Goal: Task Accomplishment & Management: Use online tool/utility

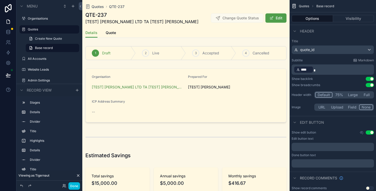
click at [277, 23] on button "Edit" at bounding box center [275, 17] width 21 height 9
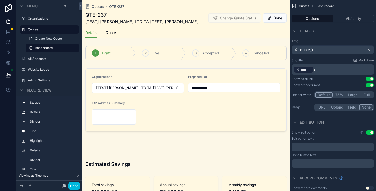
click at [272, 23] on button "Done" at bounding box center [275, 17] width 24 height 9
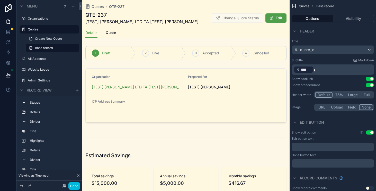
click at [229, 87] on div "scrollable content" at bounding box center [185, 95] width 207 height 58
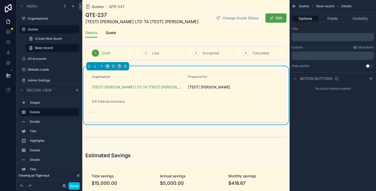
click at [336, 16] on button "Fields" at bounding box center [332, 18] width 27 height 7
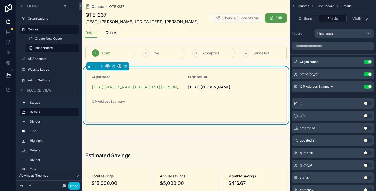
click at [0, 0] on icon "scrollable content" at bounding box center [0, 0] width 0 height 0
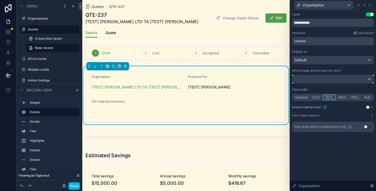
click at [365, 76] on div at bounding box center [332, 79] width 81 height 8
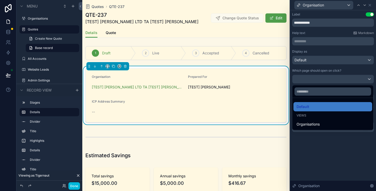
click at [346, 123] on div "Organisations" at bounding box center [333, 124] width 73 height 6
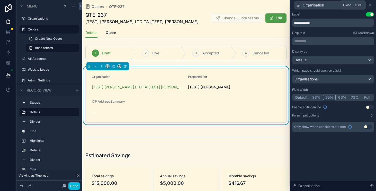
click at [371, 6] on icon at bounding box center [370, 5] width 4 height 4
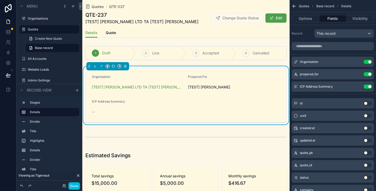
click at [0, 0] on icon "scrollable content" at bounding box center [0, 0] width 0 height 0
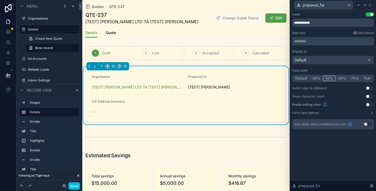
click at [371, 113] on icon at bounding box center [372, 113] width 4 height 4
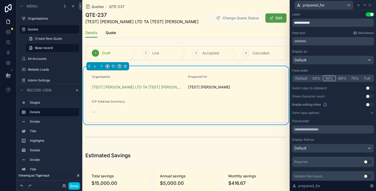
scroll to position [0, 0]
click at [371, 5] on icon at bounding box center [370, 5] width 4 height 4
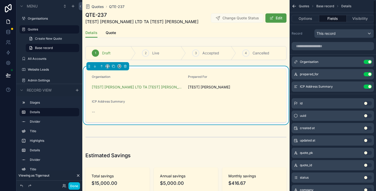
scroll to position [4, 0]
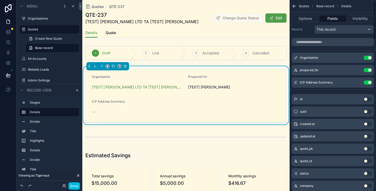
click at [0, 0] on icon "scrollable content" at bounding box center [0, 0] width 0 height 0
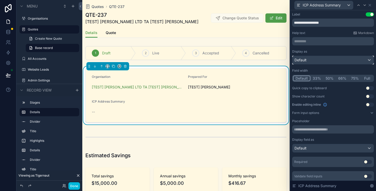
click at [349, 58] on div "Default" at bounding box center [332, 60] width 81 height 8
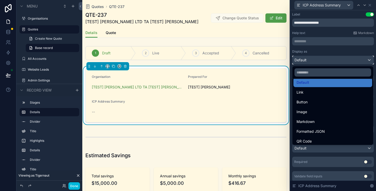
scroll to position [5, 0]
click at [349, 53] on div at bounding box center [333, 95] width 86 height 191
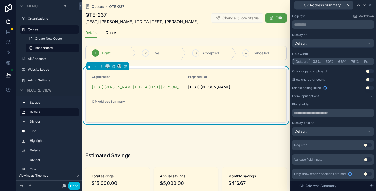
scroll to position [17, 0]
click at [343, 129] on div "Default" at bounding box center [332, 131] width 81 height 8
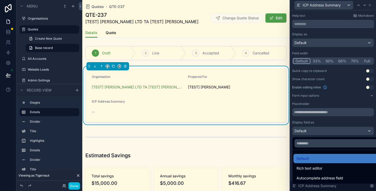
click at [359, 123] on div at bounding box center [333, 95] width 86 height 191
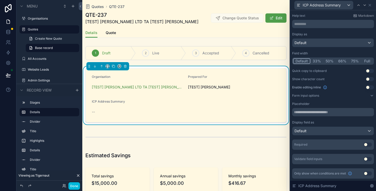
scroll to position [0, 0]
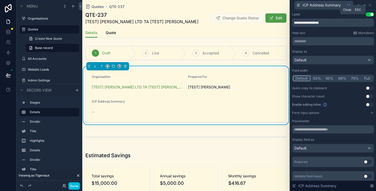
click at [371, 5] on icon at bounding box center [370, 5] width 4 height 4
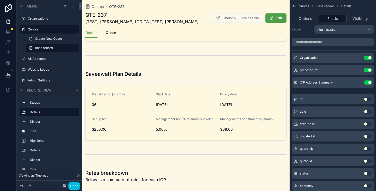
scroll to position [196, 0]
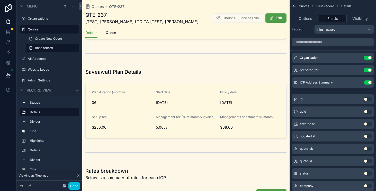
click at [274, 23] on button "Edit" at bounding box center [275, 17] width 21 height 9
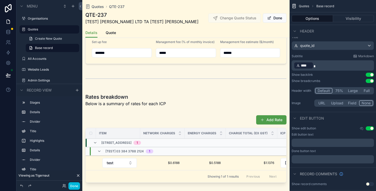
scroll to position [0, 0]
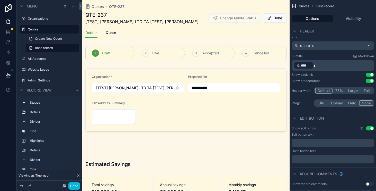
click at [271, 20] on span "scrollable content" at bounding box center [269, 18] width 4 height 4
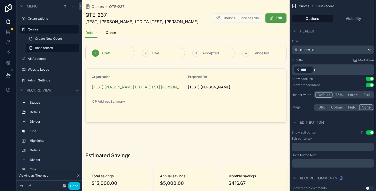
click at [373, 6] on div "Quotes Base record Options Visibility Header Title quote_id Subtitle Markdown ﻿…" at bounding box center [333, 95] width 86 height 191
click at [244, 38] on div "Details Quote" at bounding box center [185, 33] width 201 height 10
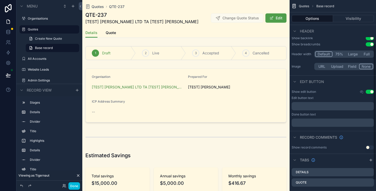
scroll to position [33, 0]
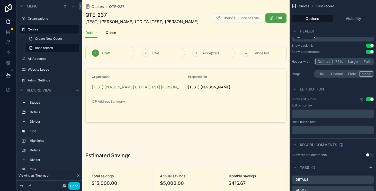
click at [361, 101] on icon "scrollable content" at bounding box center [362, 99] width 4 height 4
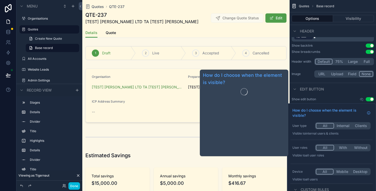
scroll to position [15, 0]
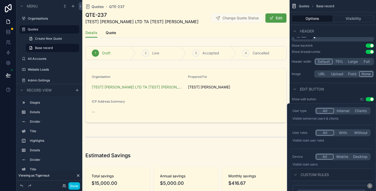
click at [303, 172] on span "Custom rules" at bounding box center [315, 174] width 28 height 5
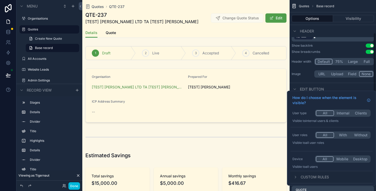
scroll to position [50, 0]
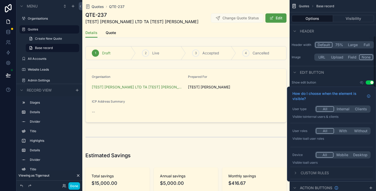
click at [303, 172] on span "Custom rules" at bounding box center [315, 172] width 28 height 5
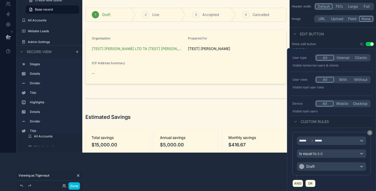
scroll to position [15, 0]
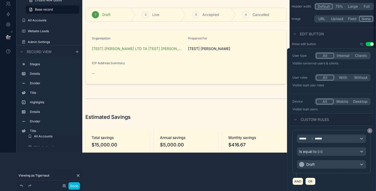
click at [339, 39] on div "Quotes Base record Options Visibility Header Title quote_id Subtitle Markdown ﻿…" at bounding box center [333, 40] width 86 height 256
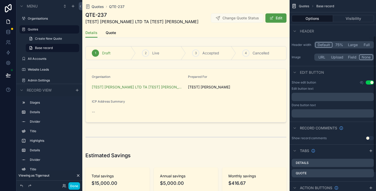
scroll to position [75, 0]
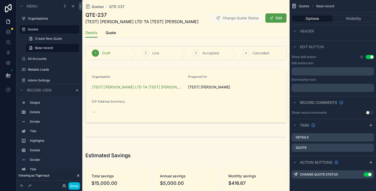
click at [369, 161] on icon "scrollable content" at bounding box center [371, 162] width 4 height 4
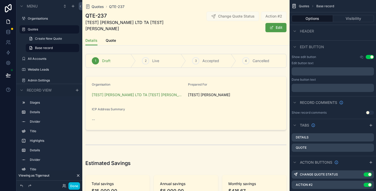
scroll to position [86, 0]
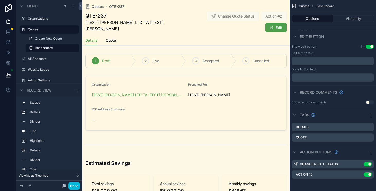
click at [0, 0] on icon "scrollable content" at bounding box center [0, 0] width 0 height 0
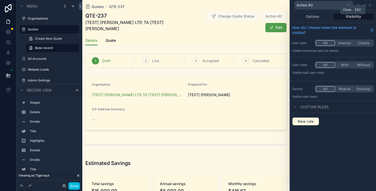
click at [370, 6] on icon at bounding box center [370, 5] width 4 height 4
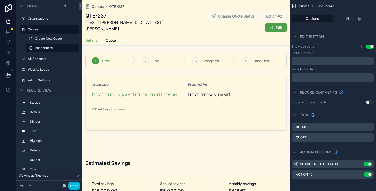
click at [0, 0] on icon "scrollable content" at bounding box center [0, 0] width 0 height 0
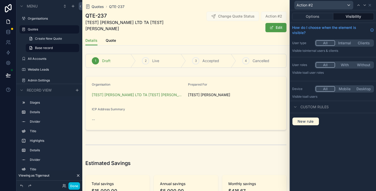
click at [314, 16] on button "Options" at bounding box center [312, 16] width 41 height 7
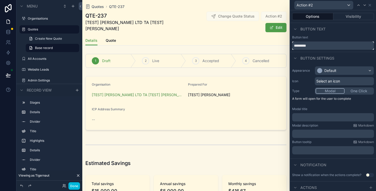
click at [317, 44] on input "*********" at bounding box center [333, 45] width 82 height 8
type input "**********"
click at [333, 68] on div "Default" at bounding box center [344, 70] width 59 height 8
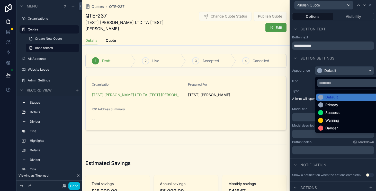
click at [340, 61] on div at bounding box center [333, 95] width 86 height 191
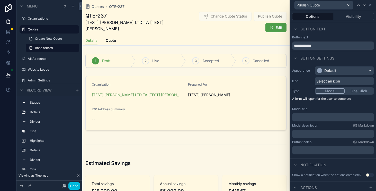
click at [339, 79] on span "Select an icon" at bounding box center [328, 80] width 24 height 5
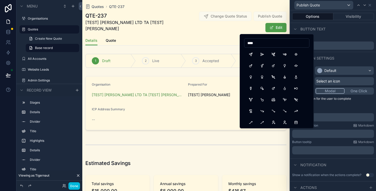
type input "****"
click at [249, 53] on button "Send" at bounding box center [250, 54] width 9 height 9
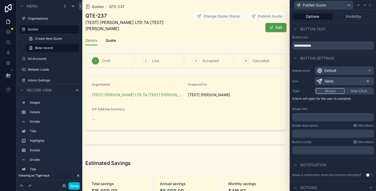
scroll to position [12, 0]
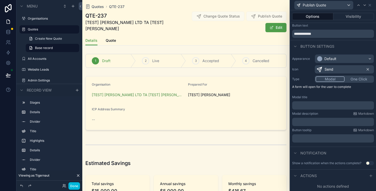
click at [371, 176] on icon at bounding box center [371, 175] width 0 height 2
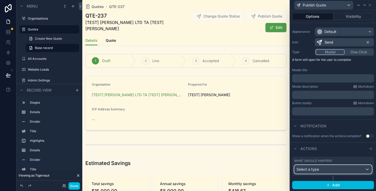
click at [338, 169] on div "Select a type" at bounding box center [332, 169] width 77 height 8
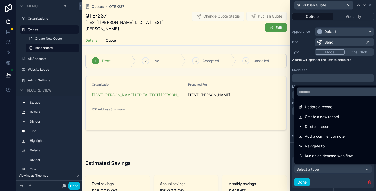
click at [325, 102] on div "Update a record" at bounding box center [338, 106] width 87 height 9
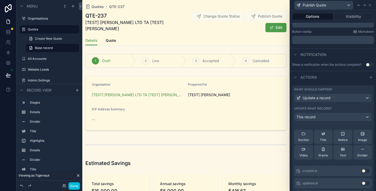
scroll to position [0, 0]
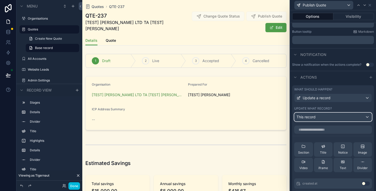
click at [345, 118] on div "This record" at bounding box center [332, 117] width 77 height 8
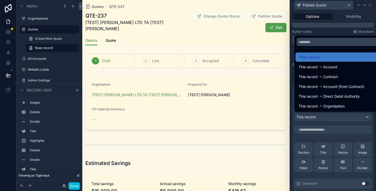
click at [345, 118] on div at bounding box center [333, 95] width 86 height 191
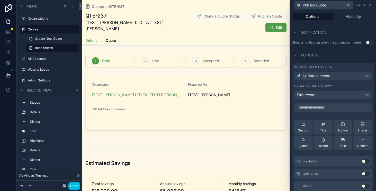
scroll to position [143, 0]
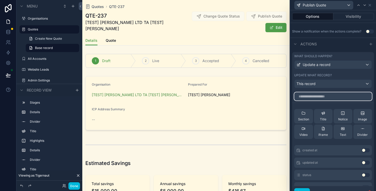
click at [341, 99] on input "text" at bounding box center [333, 96] width 78 height 8
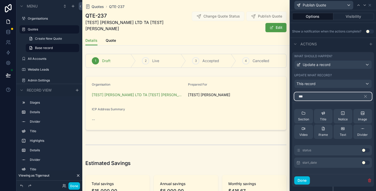
type input "***"
click at [362, 149] on button "Use setting" at bounding box center [366, 150] width 8 height 4
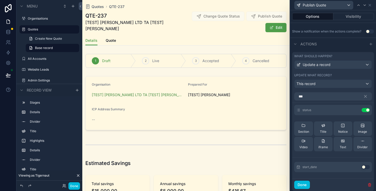
scroll to position [136, 0]
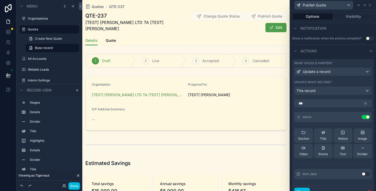
click at [0, 0] on icon at bounding box center [0, 0] width 0 height 0
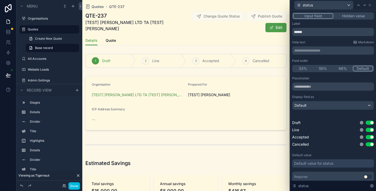
click at [372, 5] on div "status" at bounding box center [333, 5] width 82 height 10
click at [371, 5] on icon at bounding box center [370, 5] width 4 height 4
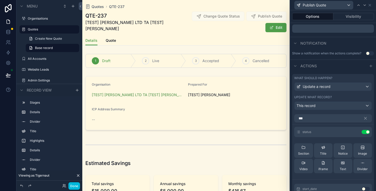
scroll to position [116, 0]
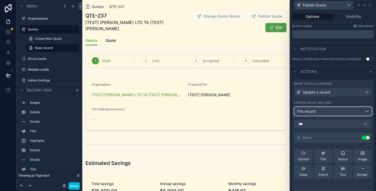
click at [347, 110] on div "This record" at bounding box center [332, 111] width 77 height 8
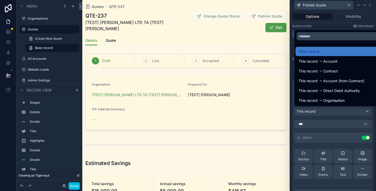
click at [367, 137] on div at bounding box center [333, 95] width 86 height 191
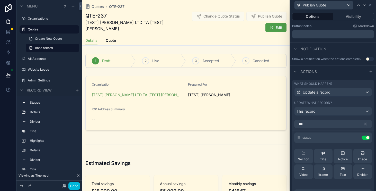
click at [367, 137] on button "Use setting" at bounding box center [366, 137] width 8 height 4
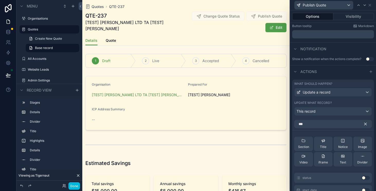
click at [366, 124] on icon "button" at bounding box center [365, 124] width 2 height 2
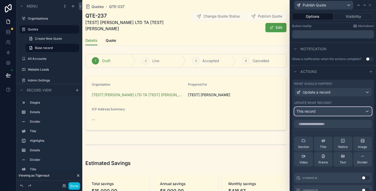
click at [349, 112] on div "This record" at bounding box center [332, 111] width 77 height 8
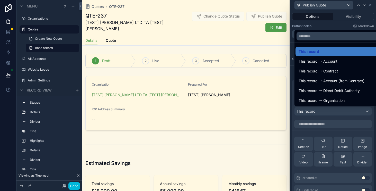
click at [339, 54] on div "This record" at bounding box center [339, 51] width 81 height 6
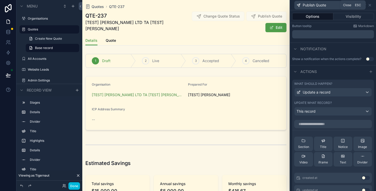
click at [369, 6] on icon at bounding box center [370, 5] width 4 height 4
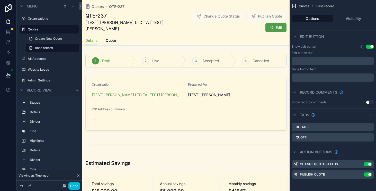
click at [0, 0] on icon "scrollable content" at bounding box center [0, 0] width 0 height 0
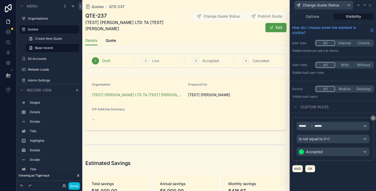
click at [317, 16] on button "Options" at bounding box center [312, 16] width 41 height 7
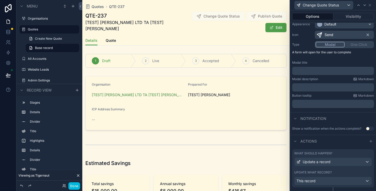
scroll to position [58, 0]
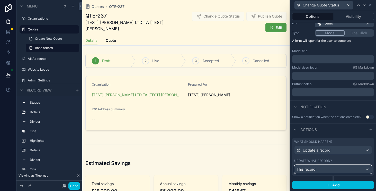
click at [354, 167] on div "This record" at bounding box center [332, 169] width 77 height 8
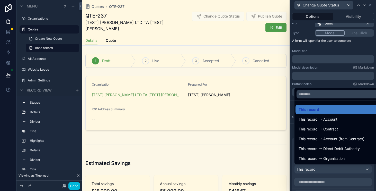
click at [354, 167] on div at bounding box center [333, 95] width 86 height 191
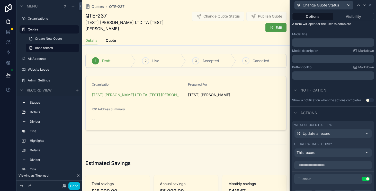
scroll to position [0, 0]
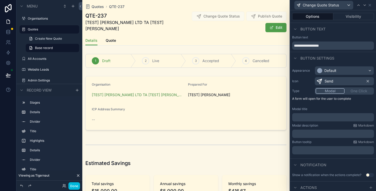
click at [349, 18] on button "Visibility" at bounding box center [353, 16] width 41 height 7
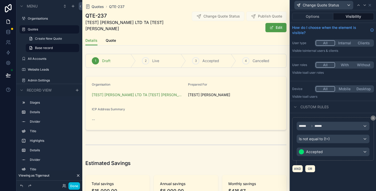
click at [295, 167] on button "AND" at bounding box center [297, 168] width 11 height 7
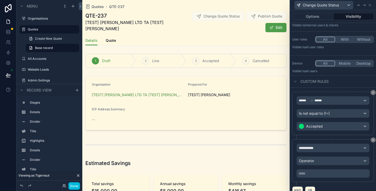
scroll to position [32, 0]
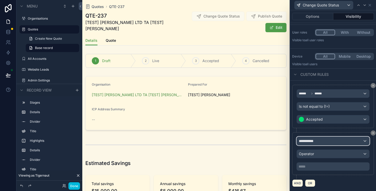
click at [330, 142] on div "**********" at bounding box center [333, 141] width 73 height 8
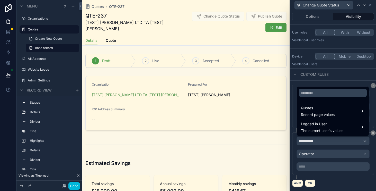
click at [354, 114] on div "Quotes Record page values" at bounding box center [333, 111] width 64 height 12
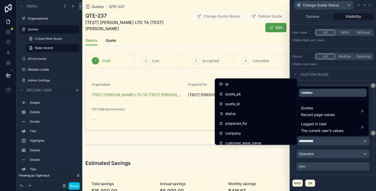
click at [271, 113] on div "status" at bounding box center [256, 113] width 74 height 6
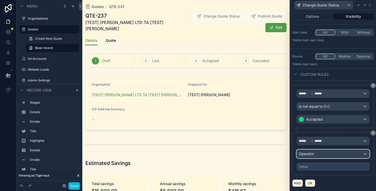
click at [344, 157] on div "Operator" at bounding box center [333, 153] width 73 height 8
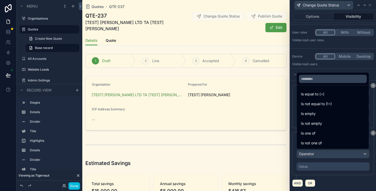
click at [324, 174] on div at bounding box center [333, 95] width 86 height 191
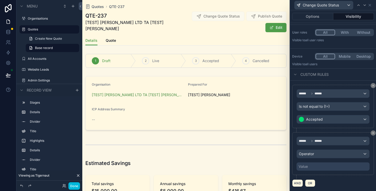
click at [373, 133] on icon at bounding box center [373, 132] width 3 height 3
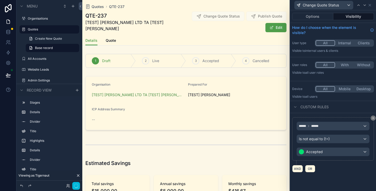
scroll to position [0, 0]
click at [341, 143] on div "****** ****** Is not equal to (!=) Accepted" at bounding box center [333, 138] width 73 height 34
click at [342, 141] on div "Is not equal to (!=)" at bounding box center [333, 138] width 73 height 8
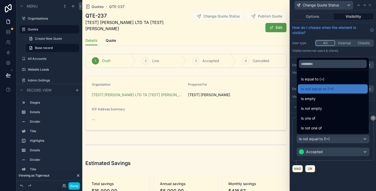
click at [333, 127] on div "Is not one of" at bounding box center [333, 128] width 64 height 6
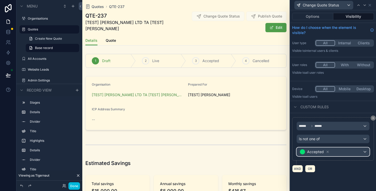
click at [364, 152] on div "Accepted" at bounding box center [333, 151] width 73 height 8
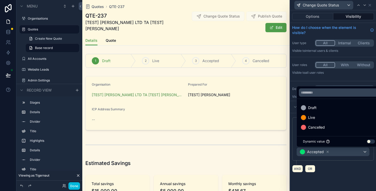
click at [339, 110] on div "Draft" at bounding box center [339, 107] width 76 height 6
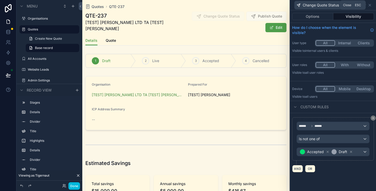
click at [370, 5] on icon at bounding box center [370, 5] width 4 height 4
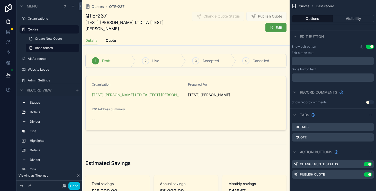
click at [0, 0] on icon "scrollable content" at bounding box center [0, 0] width 0 height 0
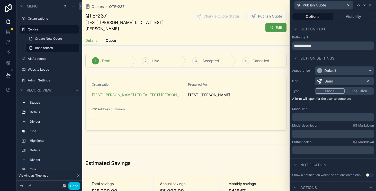
click at [346, 19] on button "Visibility" at bounding box center [353, 16] width 41 height 7
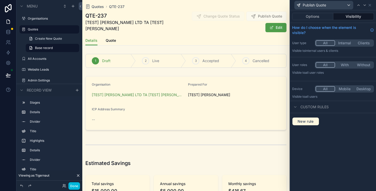
click at [314, 120] on span "New rule" at bounding box center [305, 121] width 20 height 5
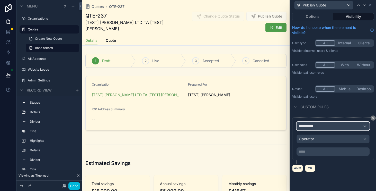
click at [321, 127] on div "**********" at bounding box center [333, 126] width 73 height 8
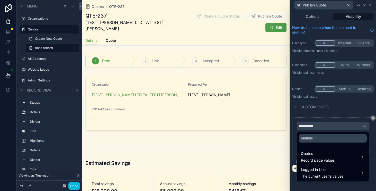
click at [328, 160] on span "Record page values" at bounding box center [318, 159] width 34 height 5
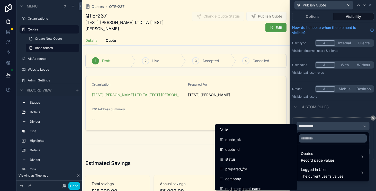
click at [272, 162] on div "status" at bounding box center [256, 159] width 74 height 6
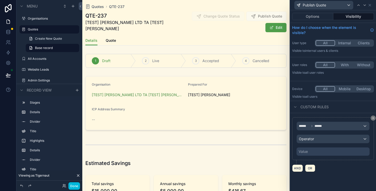
click at [343, 144] on div "****** ****** Operator Value" at bounding box center [333, 138] width 73 height 34
click at [344, 141] on div "Operator" at bounding box center [333, 138] width 73 height 8
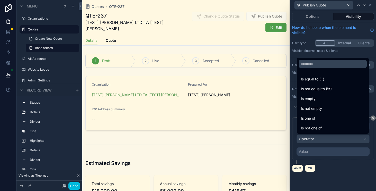
click at [336, 79] on div "Is equal to (=)" at bounding box center [333, 79] width 64 height 6
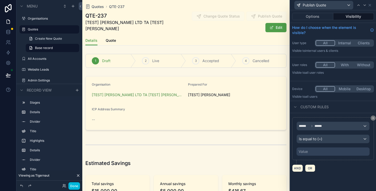
click at [328, 151] on div "Value" at bounding box center [333, 151] width 73 height 8
click at [355, 159] on div "****** ****** Is equal to (=) Value" at bounding box center [333, 138] width 82 height 43
click at [352, 155] on div "Value" at bounding box center [333, 151] width 73 height 8
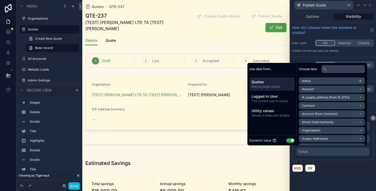
click at [287, 139] on button "Use setting" at bounding box center [290, 140] width 8 height 4
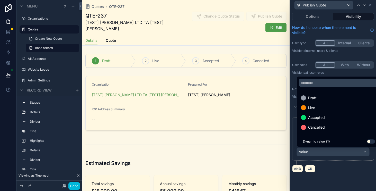
click at [321, 100] on div "Draft" at bounding box center [339, 98] width 76 height 6
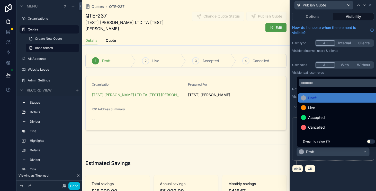
click at [341, 163] on div "****** ****** Is equal to (=) Draft" at bounding box center [333, 140] width 82 height 47
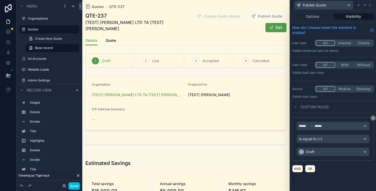
click at [217, 92] on div "scrollable content" at bounding box center [185, 103] width 207 height 58
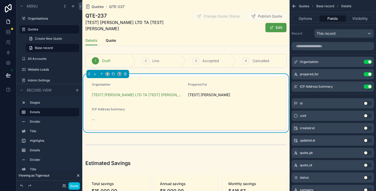
click at [0, 0] on icon "scrollable content" at bounding box center [0, 0] width 0 height 0
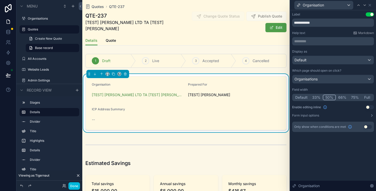
click at [369, 117] on div "**********" at bounding box center [333, 71] width 82 height 119
click at [370, 115] on icon at bounding box center [372, 115] width 4 height 4
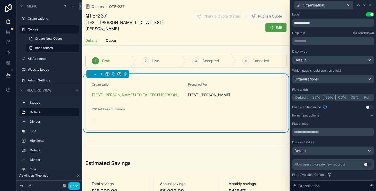
click at [370, 3] on div "Organisation" at bounding box center [333, 5] width 82 height 10
click at [370, 4] on icon at bounding box center [370, 5] width 4 height 4
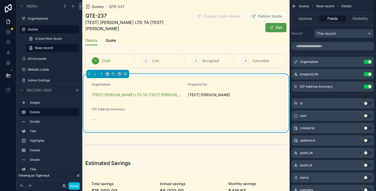
click at [223, 38] on div "Details Quote" at bounding box center [185, 40] width 201 height 10
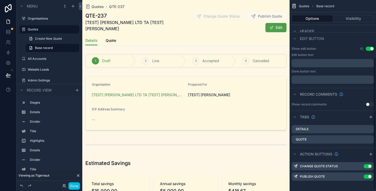
scroll to position [86, 0]
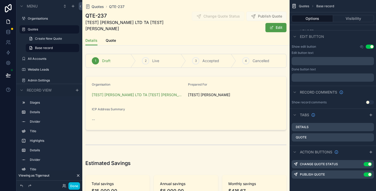
click at [194, 106] on div "scrollable content" at bounding box center [185, 103] width 207 height 58
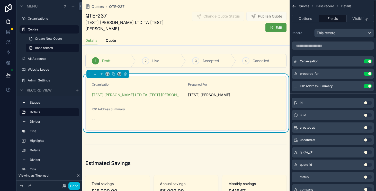
scroll to position [0, 0]
click at [0, 0] on icon "scrollable content" at bounding box center [0, 0] width 0 height 0
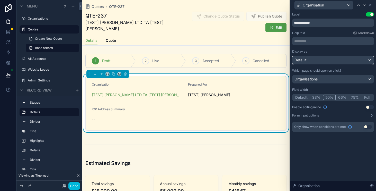
click at [353, 61] on div "Default" at bounding box center [332, 60] width 81 height 8
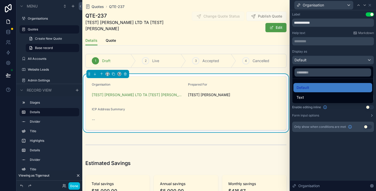
click at [335, 98] on div "Text" at bounding box center [333, 97] width 73 height 6
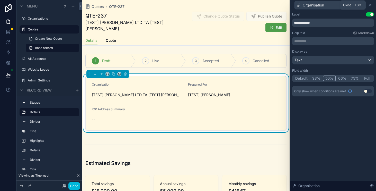
click at [371, 7] on icon at bounding box center [370, 5] width 4 height 4
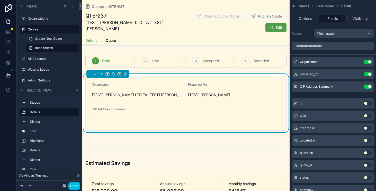
click at [0, 0] on icon "scrollable content" at bounding box center [0, 0] width 0 height 0
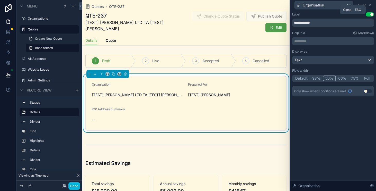
click at [371, 7] on icon at bounding box center [370, 5] width 4 height 4
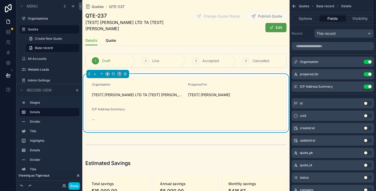
click at [0, 0] on icon "scrollable content" at bounding box center [0, 0] width 0 height 0
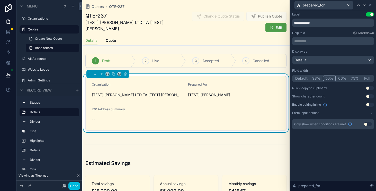
click at [372, 111] on icon at bounding box center [372, 113] width 4 height 4
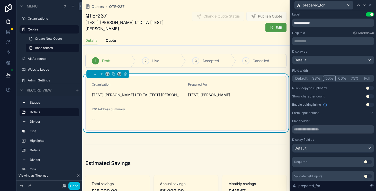
scroll to position [17, 0]
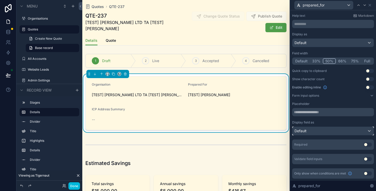
click at [355, 131] on div "Default" at bounding box center [332, 131] width 81 height 8
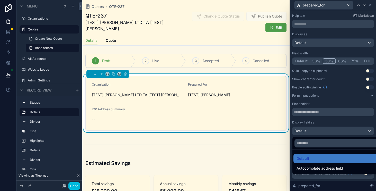
click at [355, 122] on div at bounding box center [333, 95] width 86 height 191
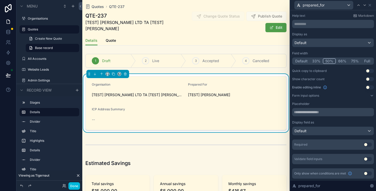
scroll to position [0, 0]
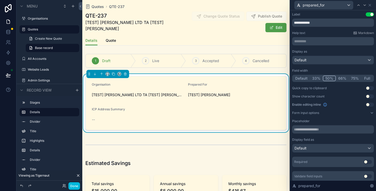
click at [372, 6] on div "prepared_for" at bounding box center [333, 5] width 82 height 10
click at [371, 6] on icon at bounding box center [370, 5] width 4 height 4
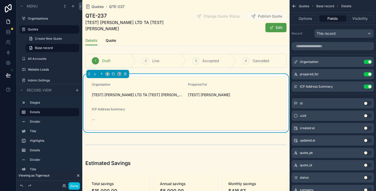
click at [317, 20] on button "Options" at bounding box center [306, 18] width 28 height 7
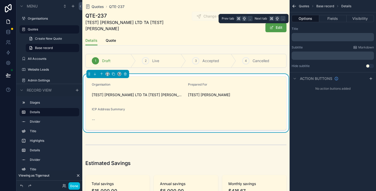
click at [324, 18] on button "Fields" at bounding box center [332, 18] width 27 height 7
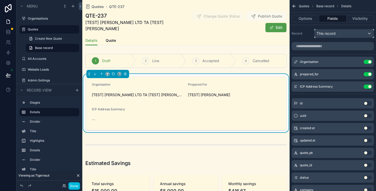
click at [328, 30] on div "This record" at bounding box center [344, 33] width 59 height 8
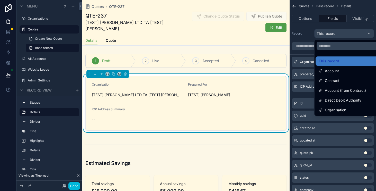
click at [328, 31] on div "scrollable content" at bounding box center [188, 95] width 376 height 191
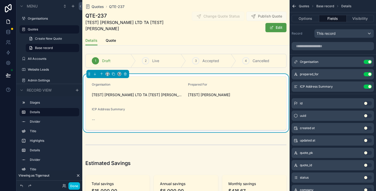
click at [295, 7] on icon "scrollable content" at bounding box center [294, 6] width 5 height 5
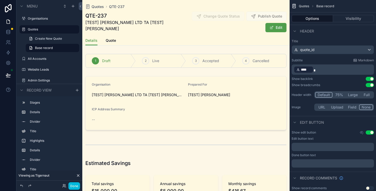
click at [228, 90] on div "scrollable content" at bounding box center [185, 103] width 207 height 58
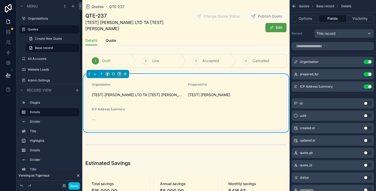
scroll to position [15, 0]
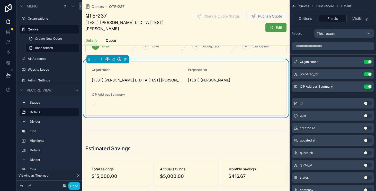
click at [305, 15] on button "Options" at bounding box center [306, 18] width 28 height 7
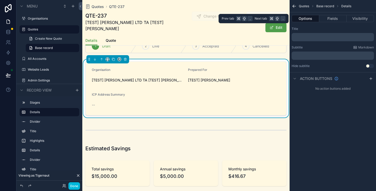
click at [335, 20] on button "Fields" at bounding box center [332, 18] width 27 height 7
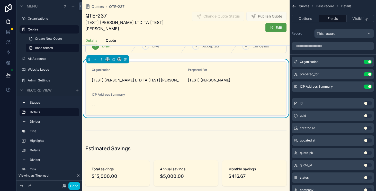
click at [249, 125] on div "scrollable content" at bounding box center [185, 129] width 207 height 17
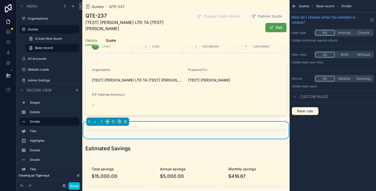
click at [250, 108] on div "scrollable content" at bounding box center [185, 88] width 207 height 58
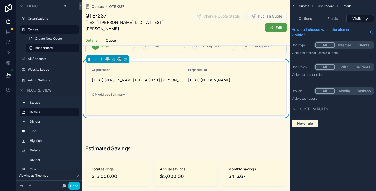
click at [343, 17] on button "Fields" at bounding box center [332, 18] width 27 height 7
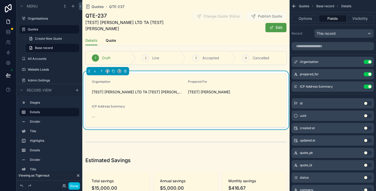
scroll to position [0, 0]
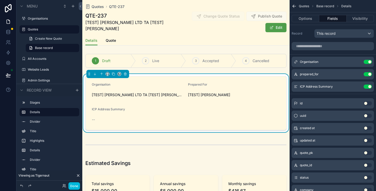
click at [271, 24] on button "Edit" at bounding box center [275, 27] width 21 height 9
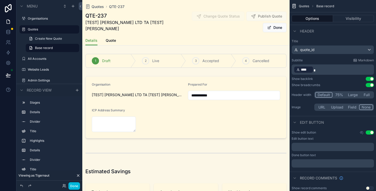
click at [276, 29] on button "Done" at bounding box center [275, 27] width 24 height 9
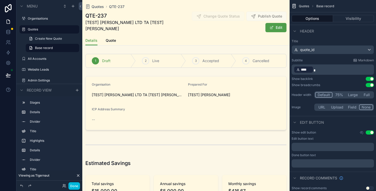
click at [260, 83] on div "scrollable content" at bounding box center [185, 103] width 207 height 58
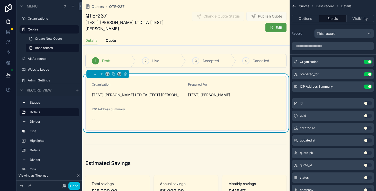
click at [0, 0] on button "scrollable content" at bounding box center [0, 0] width 0 height 0
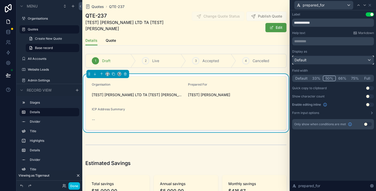
click at [355, 61] on div "Default" at bounding box center [332, 60] width 81 height 8
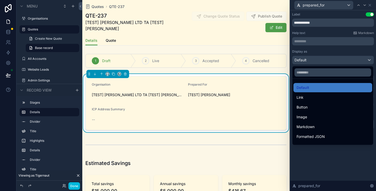
click at [332, 158] on div at bounding box center [333, 95] width 86 height 191
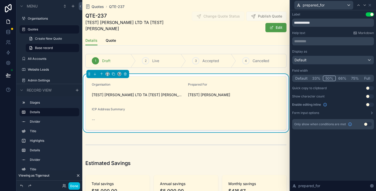
click at [371, 4] on icon at bounding box center [370, 5] width 4 height 4
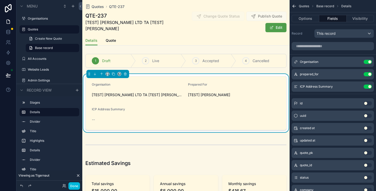
click at [358, 59] on div "Organisation Use setting" at bounding box center [333, 62] width 82 height 10
click at [0, 0] on icon "scrollable content" at bounding box center [0, 0] width 0 height 0
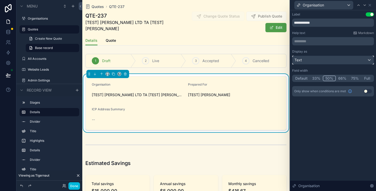
click at [343, 61] on div "Text" at bounding box center [332, 60] width 81 height 8
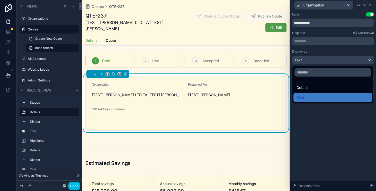
click at [346, 55] on div at bounding box center [333, 95] width 86 height 191
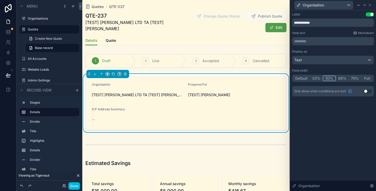
click at [372, 5] on div "Organisation" at bounding box center [333, 5] width 82 height 10
click at [371, 6] on icon at bounding box center [370, 5] width 4 height 4
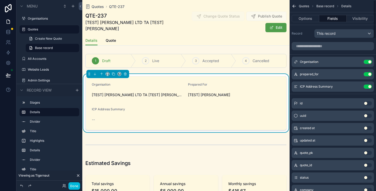
click at [0, 0] on icon "scrollable content" at bounding box center [0, 0] width 0 height 0
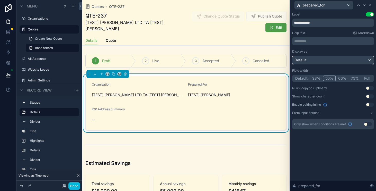
click at [355, 60] on div "Default" at bounding box center [332, 60] width 81 height 8
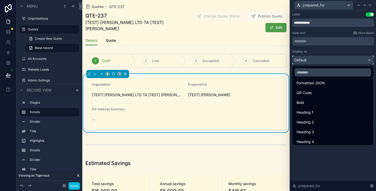
scroll to position [56, 0]
click at [345, 160] on div at bounding box center [333, 95] width 86 height 191
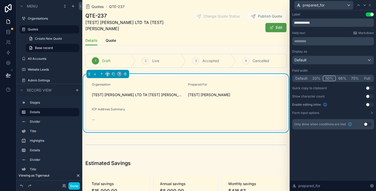
click at [373, 113] on icon at bounding box center [372, 113] width 4 height 4
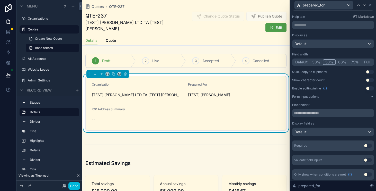
scroll to position [17, 0]
click at [362, 132] on div "Default" at bounding box center [332, 131] width 81 height 8
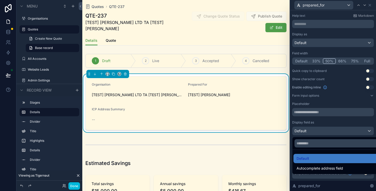
click at [359, 117] on div at bounding box center [333, 95] width 86 height 191
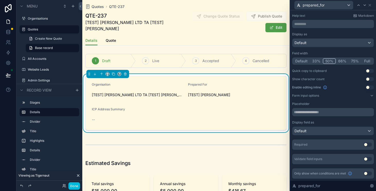
scroll to position [0, 0]
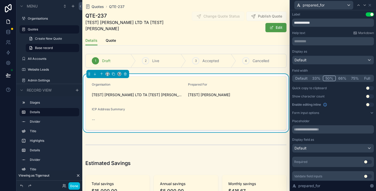
click at [371, 6] on icon at bounding box center [370, 5] width 4 height 4
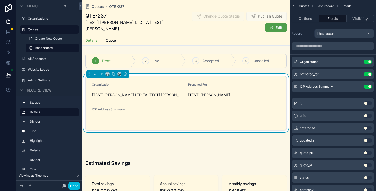
click at [0, 0] on icon "scrollable content" at bounding box center [0, 0] width 0 height 0
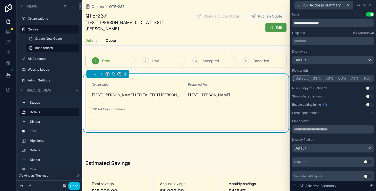
scroll to position [17, 0]
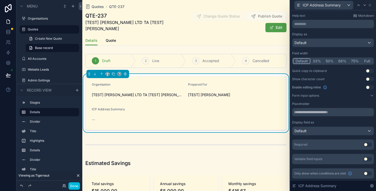
click at [366, 173] on button "Use setting" at bounding box center [368, 173] width 8 height 4
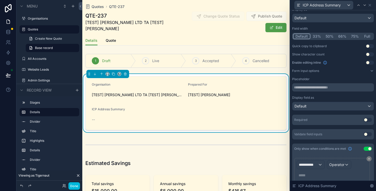
scroll to position [61, 0]
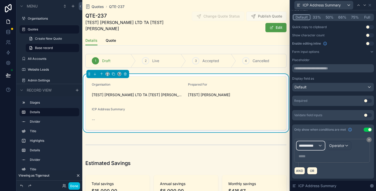
click at [322, 149] on div "**********" at bounding box center [311, 145] width 28 height 8
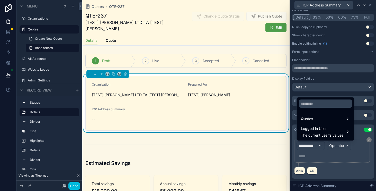
click at [334, 121] on div "Quotes" at bounding box center [325, 118] width 49 height 6
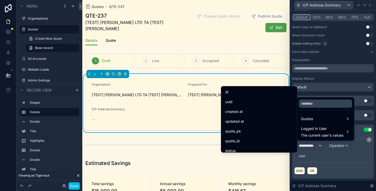
click at [334, 121] on div "Quotes" at bounding box center [325, 118] width 49 height 6
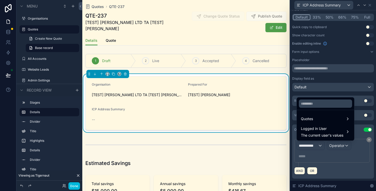
click at [335, 127] on span "Logged in User" at bounding box center [322, 128] width 42 height 6
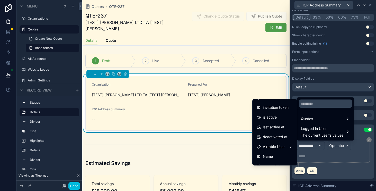
scroll to position [77, 0]
click at [283, 147] on span "Airtable User" at bounding box center [274, 145] width 22 height 6
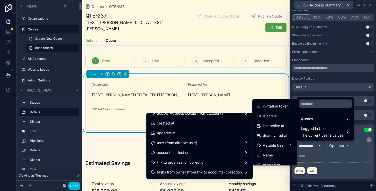
scroll to position [82, 0]
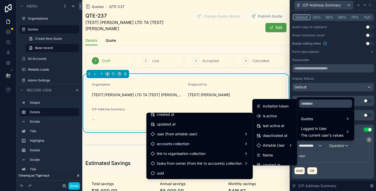
click at [366, 155] on div at bounding box center [333, 95] width 86 height 191
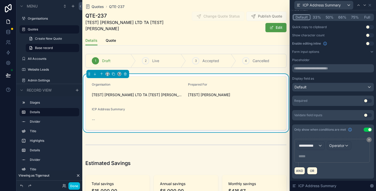
click at [370, 141] on icon at bounding box center [368, 139] width 3 height 3
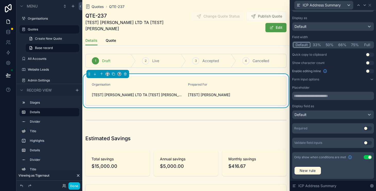
click at [369, 157] on button "Use setting" at bounding box center [368, 157] width 8 height 4
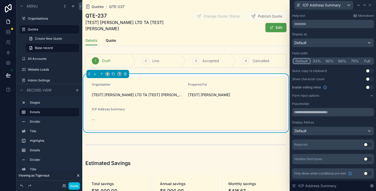
scroll to position [0, 0]
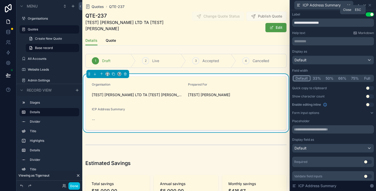
click at [371, 4] on icon at bounding box center [370, 5] width 4 height 4
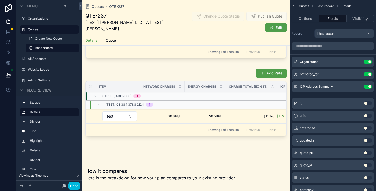
scroll to position [405, 0]
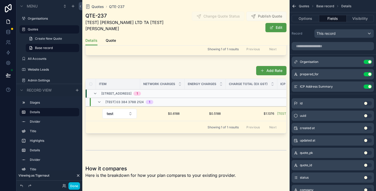
click at [157, 114] on div "scrollable content" at bounding box center [185, 101] width 207 height 74
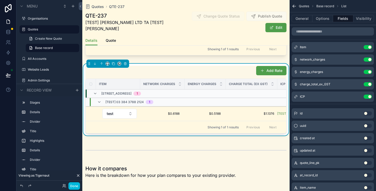
click at [0, 0] on icon "scrollable content" at bounding box center [0, 0] width 0 height 0
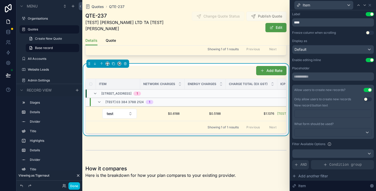
scroll to position [0, 0]
click at [371, 5] on icon at bounding box center [370, 5] width 4 height 4
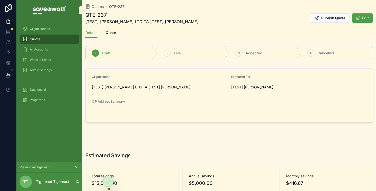
click at [364, 115] on form "Organisation [TEST] [PERSON_NAME] LTD TA [TEST] [PERSON_NAME] Prepared For [TES…" at bounding box center [229, 94] width 287 height 53
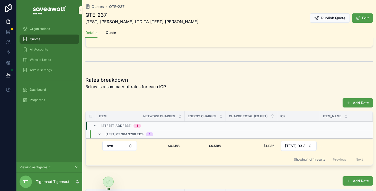
scroll to position [315, 0]
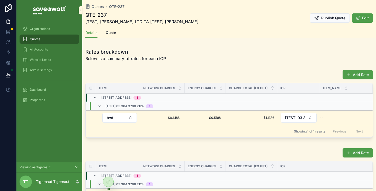
click at [131, 115] on button "test" at bounding box center [119, 118] width 34 height 10
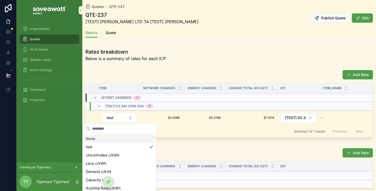
click at [155, 77] on div "Add Rate" at bounding box center [229, 75] width 288 height 10
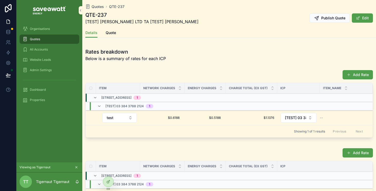
click at [128, 120] on button "test" at bounding box center [119, 118] width 34 height 10
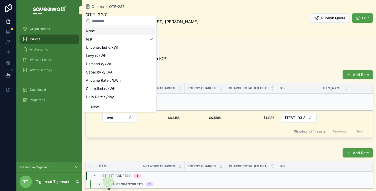
click at [120, 107] on button "New" at bounding box center [119, 106] width 69 height 5
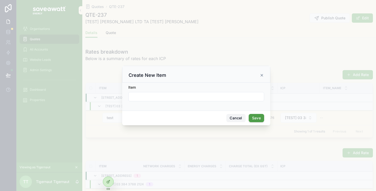
click at [239, 120] on button "Cancel" at bounding box center [235, 118] width 19 height 8
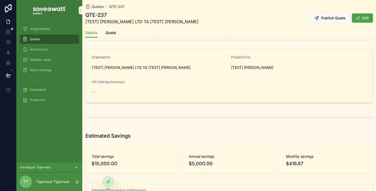
scroll to position [0, 0]
